Goal: Task Accomplishment & Management: Use online tool/utility

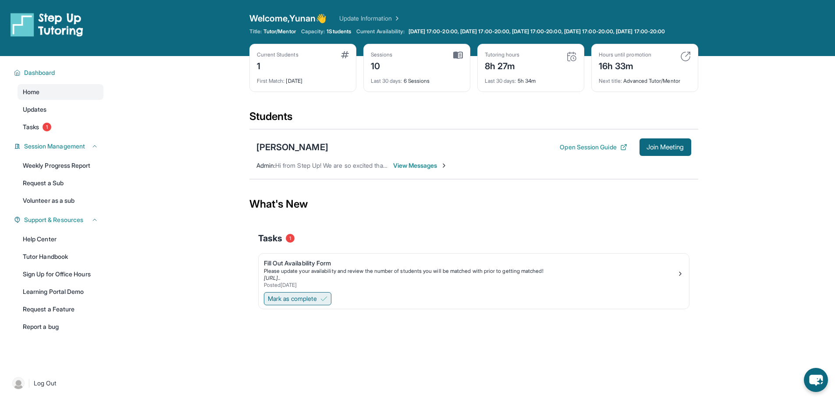
click at [299, 303] on span "Mark as complete" at bounding box center [292, 299] width 49 height 9
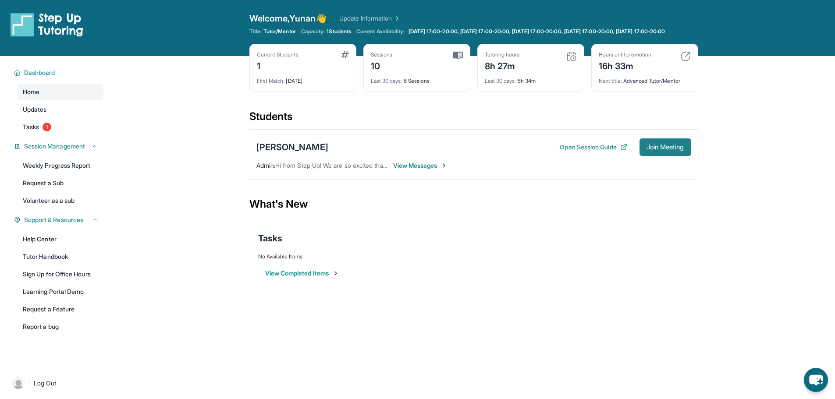
click at [666, 150] on span "Join Meeting" at bounding box center [666, 147] width 38 height 5
click at [314, 149] on div "[PERSON_NAME]" at bounding box center [292, 147] width 72 height 12
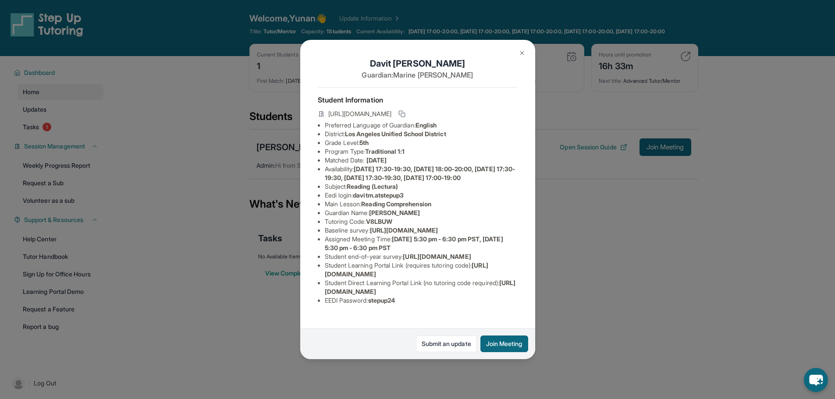
scroll to position [28, 0]
click at [620, 305] on div "Davit Matevosyan Guardian: Marine Manukyan Student Information https://student-…" at bounding box center [417, 199] width 835 height 399
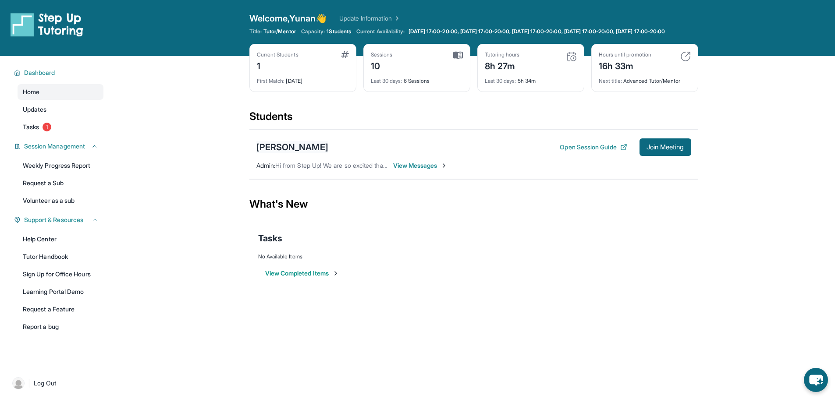
click at [317, 153] on div "[PERSON_NAME]" at bounding box center [292, 147] width 72 height 12
